Goal: Information Seeking & Learning: Learn about a topic

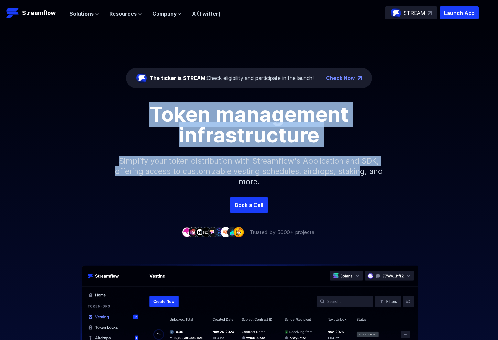
drag, startPoint x: 171, startPoint y: 115, endPoint x: 368, endPoint y: 172, distance: 205.0
click at [368, 172] on div "Token management infrastructure Simplify your token distribution with Streamflo…" at bounding box center [249, 150] width 498 height 93
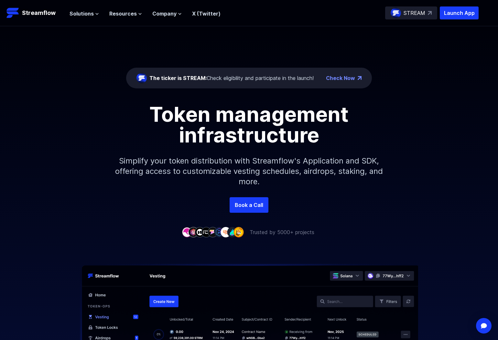
click at [368, 172] on p "Simplify your token distribution with Streamflow's Application and SDK, offerin…" at bounding box center [249, 171] width 278 height 52
click at [94, 15] on button "Solutions" at bounding box center [84, 14] width 29 height 8
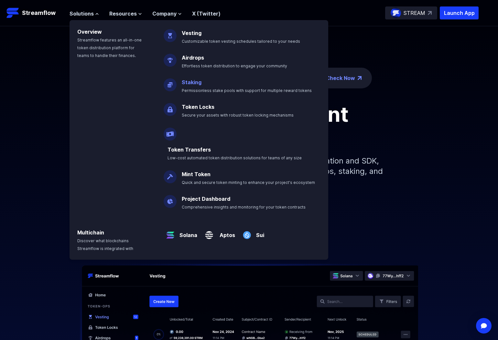
click at [189, 84] on link "Staking" at bounding box center [192, 82] width 20 height 6
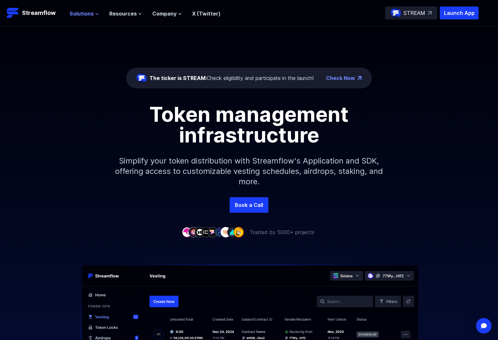
click at [75, 12] on span "Solutions" at bounding box center [82, 14] width 24 height 8
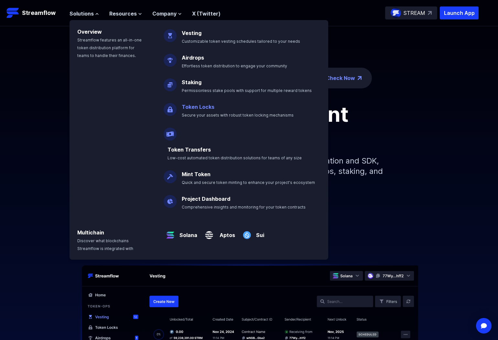
click at [204, 106] on link "Token Locks" at bounding box center [198, 106] width 33 height 6
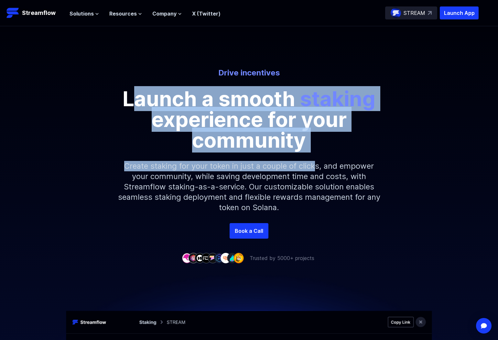
drag, startPoint x: 137, startPoint y: 99, endPoint x: 316, endPoint y: 171, distance: 192.5
click at [316, 171] on div "Drive incentives Launch a smooth staking experience for your community Create s…" at bounding box center [249, 145] width 498 height 155
click at [316, 171] on p "Create staking for your token in just a couple of clicks, and empower your comm…" at bounding box center [249, 186] width 278 height 72
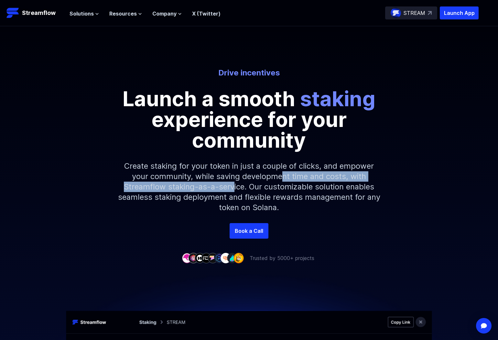
drag, startPoint x: 283, startPoint y: 179, endPoint x: 234, endPoint y: 191, distance: 49.9
click at [234, 191] on p "Create staking for your token in just a couple of clicks, and empower your comm…" at bounding box center [249, 186] width 278 height 72
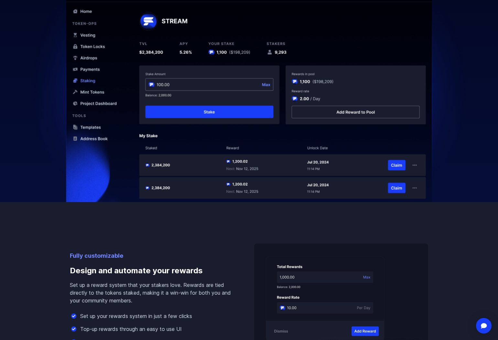
scroll to position [444, 0]
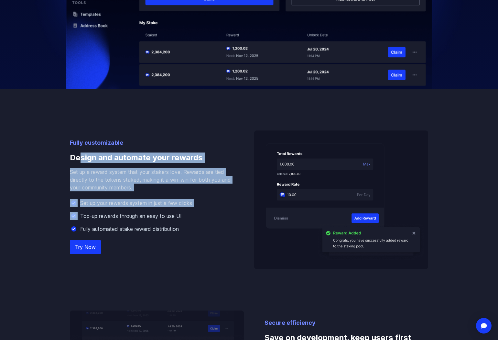
drag, startPoint x: 80, startPoint y: 159, endPoint x: 167, endPoint y: 213, distance: 102.7
click at [166, 213] on div "Fully customizable Design and automate your rewards Set up a reward system that…" at bounding box center [152, 203] width 164 height 131
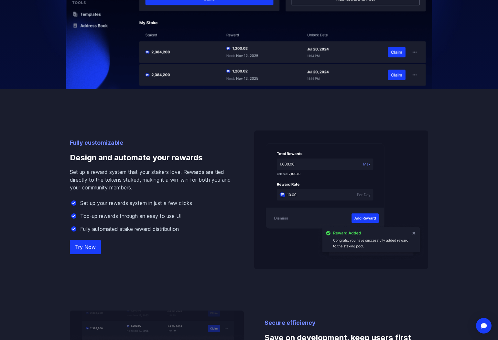
click at [167, 213] on p "Top-up rewards through an easy to use UI" at bounding box center [131, 216] width 102 height 8
drag, startPoint x: 139, startPoint y: 203, endPoint x: 177, endPoint y: 219, distance: 41.5
click at [177, 219] on p "Top-up rewards through an easy to use UI" at bounding box center [131, 216] width 102 height 8
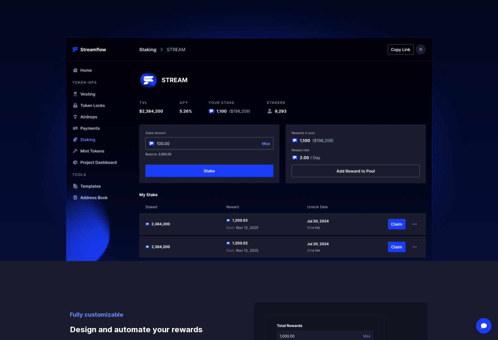
scroll to position [0, 0]
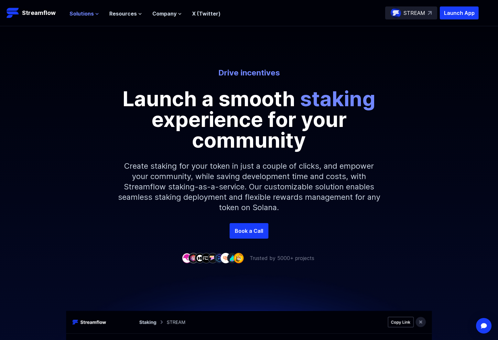
click at [95, 14] on icon at bounding box center [97, 14] width 4 height 4
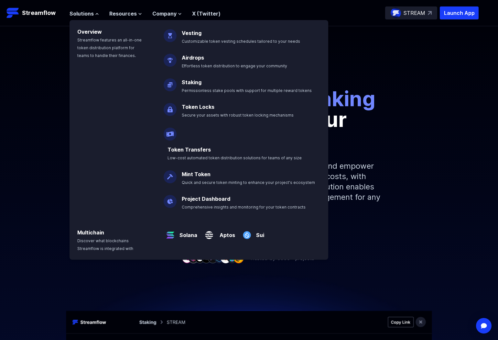
click at [370, 76] on p "Drive incentives" at bounding box center [249, 73] width 358 height 10
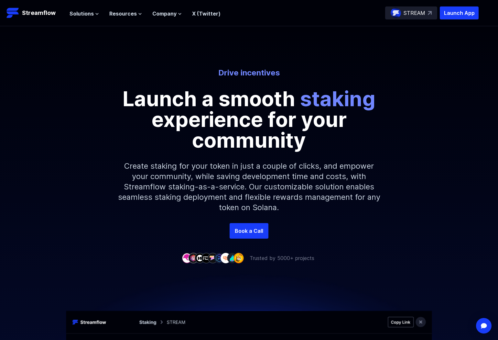
click at [408, 9] on p "STREAM" at bounding box center [415, 13] width 22 height 8
click at [450, 8] on p "Launch App" at bounding box center [459, 12] width 39 height 13
click at [174, 15] on span "Company" at bounding box center [164, 14] width 24 height 8
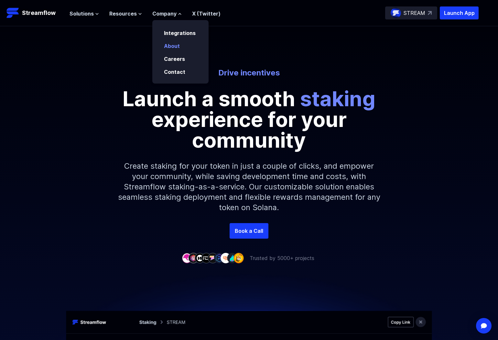
click at [178, 45] on link "About" at bounding box center [172, 46] width 16 height 6
